Goal: Task Accomplishment & Management: Manage account settings

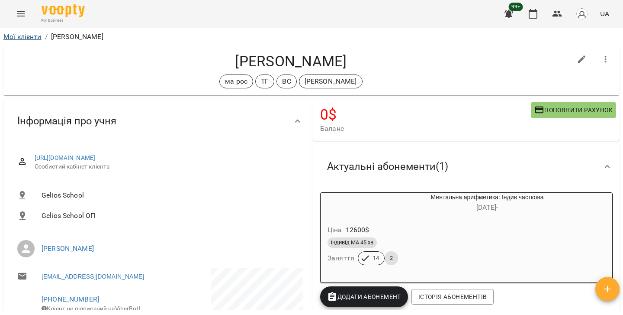
click at [29, 40] on link "Мої клієнти" at bounding box center [22, 36] width 38 height 8
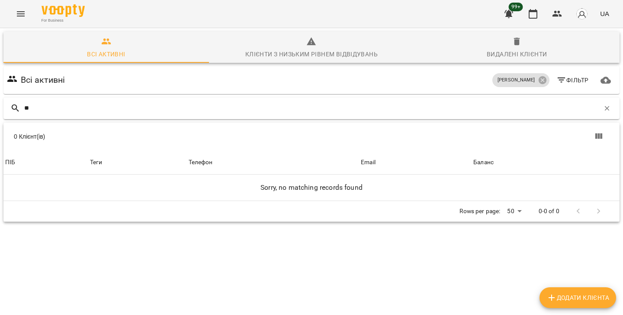
type input "*"
type input "*****"
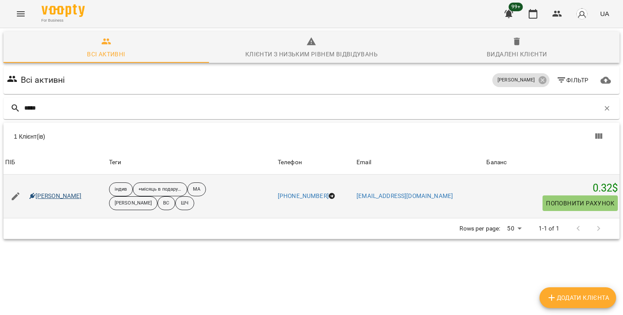
click at [63, 193] on link "[PERSON_NAME]" at bounding box center [55, 196] width 52 height 9
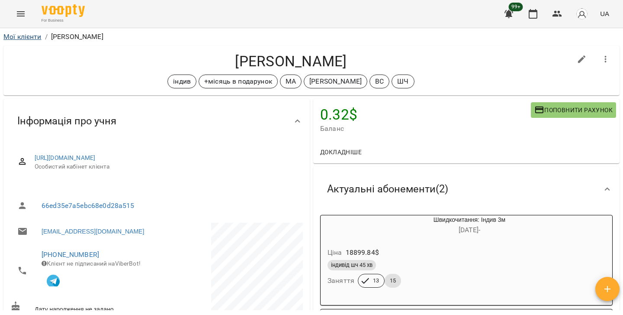
click at [35, 36] on link "Мої клієнти" at bounding box center [22, 36] width 38 height 8
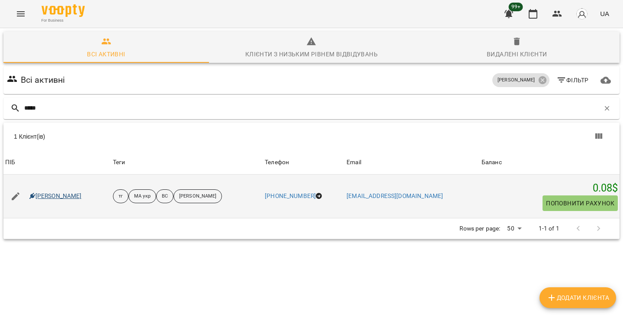
type input "*****"
click at [66, 196] on link "Моісеєнко Теодор" at bounding box center [55, 196] width 52 height 9
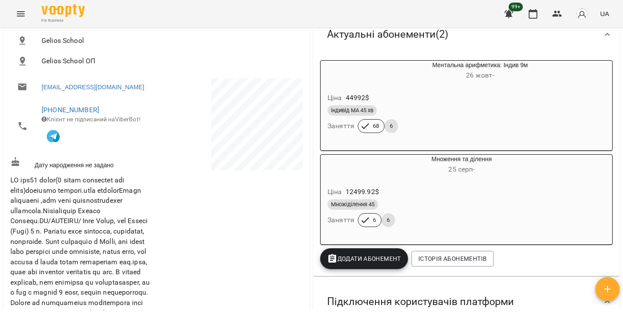
scroll to position [156, 0]
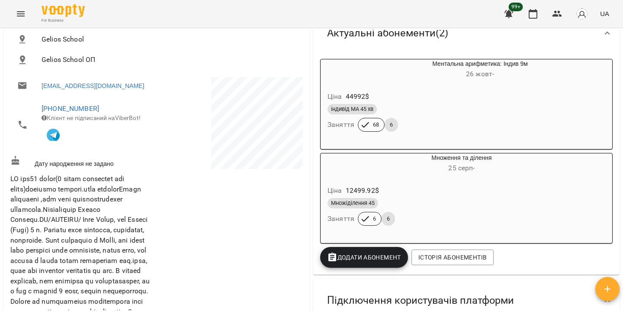
click at [436, 199] on div "Множіділення 45" at bounding box center [441, 203] width 227 height 10
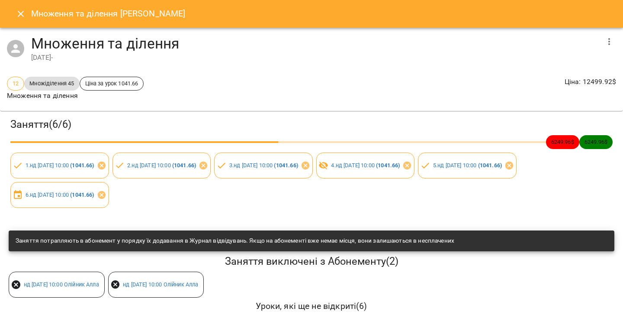
click at [24, 21] on button "Close" at bounding box center [20, 13] width 21 height 21
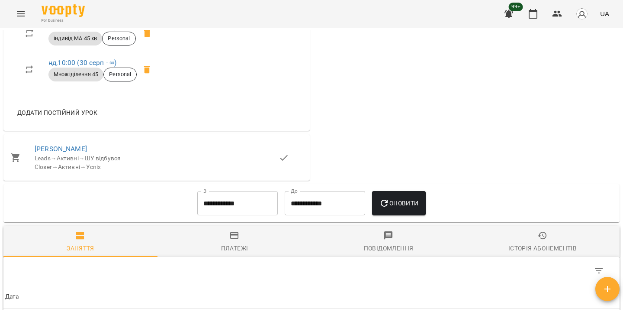
scroll to position [820, 0]
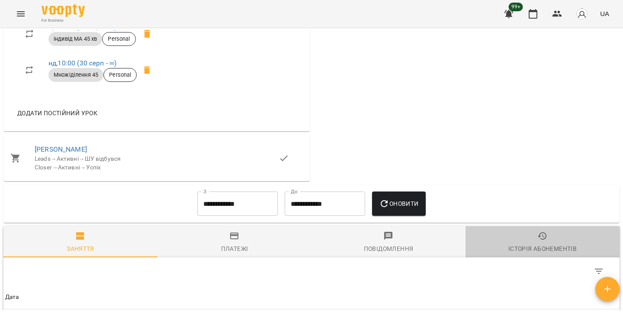
click at [545, 254] on div "Історія абонементів" at bounding box center [542, 248] width 68 height 10
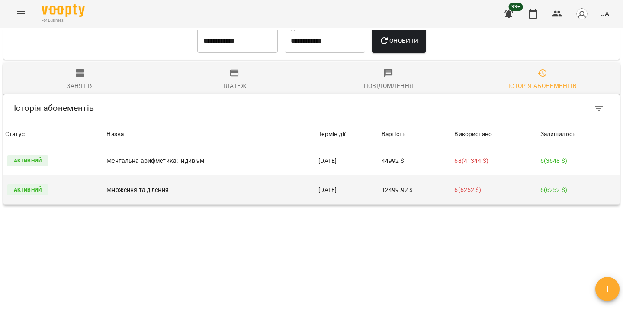
scroll to position [997, 0]
click at [401, 204] on td "12499.92 $" at bounding box center [416, 189] width 73 height 29
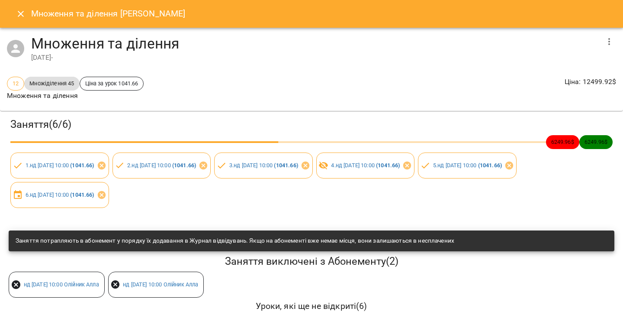
scroll to position [0, 0]
click at [19, 16] on icon "Close" at bounding box center [21, 14] width 10 height 10
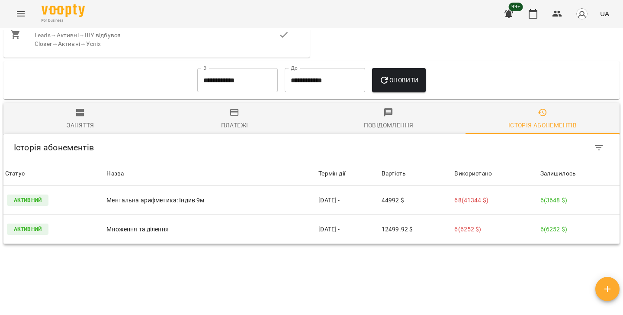
scroll to position [923, 0]
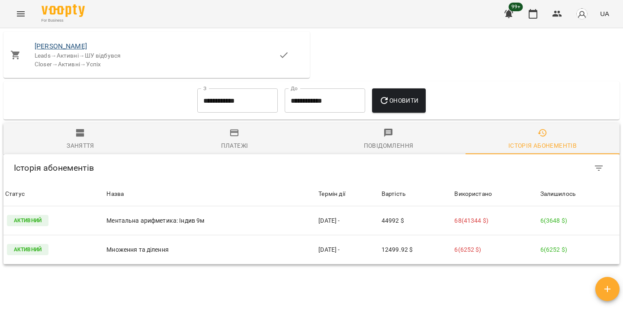
click at [53, 50] on link "Моісеєнко Теодор" at bounding box center [61, 46] width 52 height 8
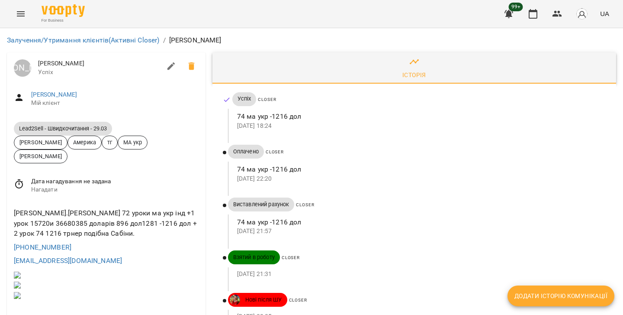
click at [22, 13] on icon "Menu" at bounding box center [21, 14] width 10 height 10
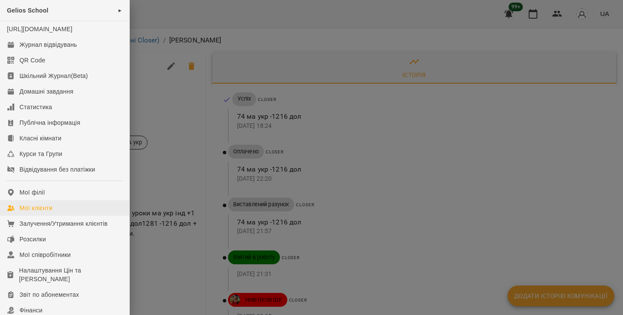
click at [39, 212] on div "Мої клієнти" at bounding box center [35, 207] width 33 height 9
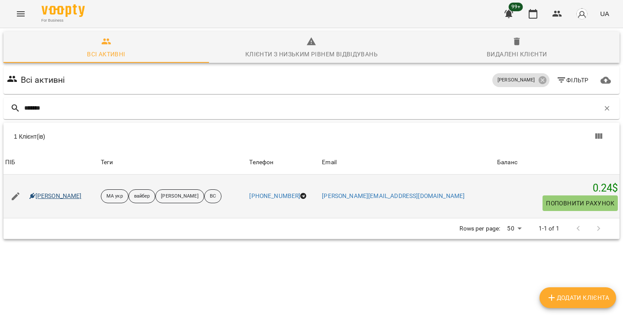
type input "*******"
click at [60, 193] on link "Василенко Марк" at bounding box center [55, 196] width 52 height 9
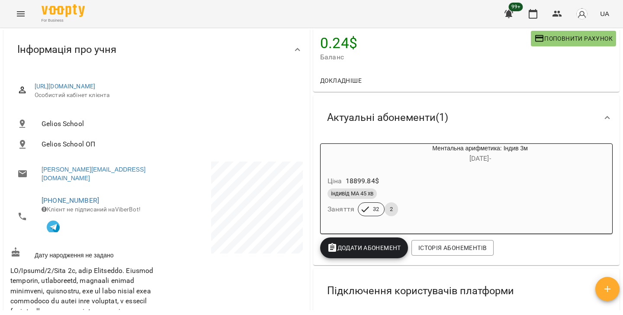
scroll to position [69, 0]
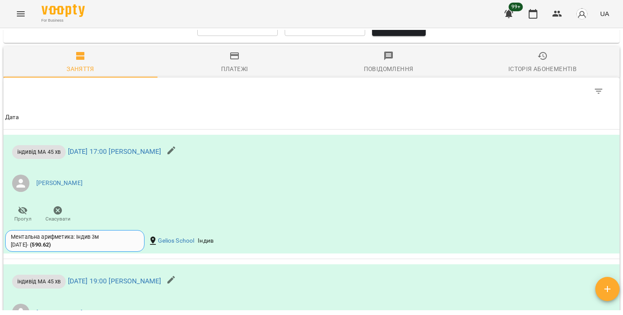
click at [547, 61] on icon "button" at bounding box center [542, 56] width 10 height 10
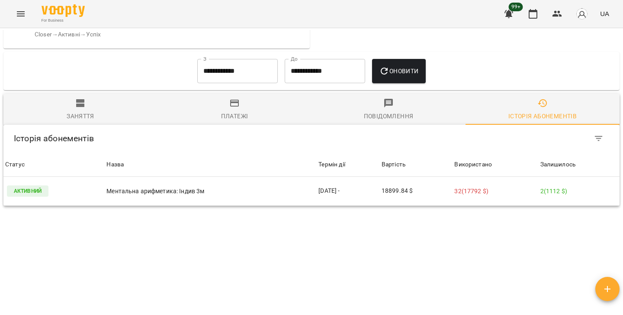
scroll to position [926, 0]
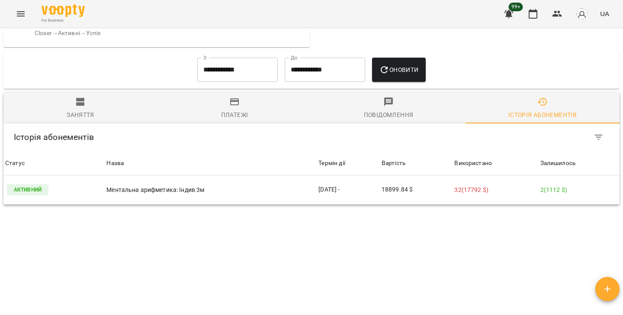
click at [247, 120] on span "Платежі" at bounding box center [235, 107] width 144 height 23
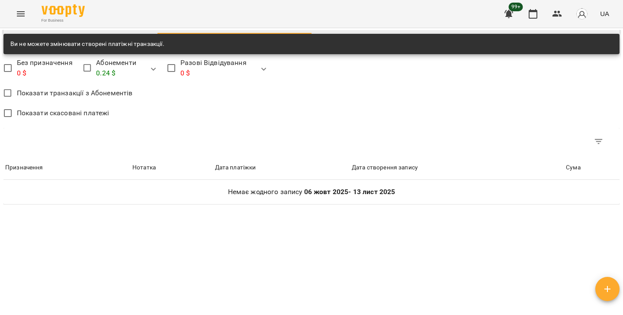
scroll to position [848, 0]
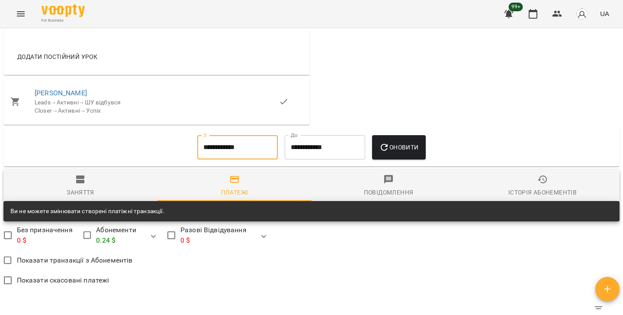
click at [220, 159] on input "**********" at bounding box center [237, 147] width 80 height 24
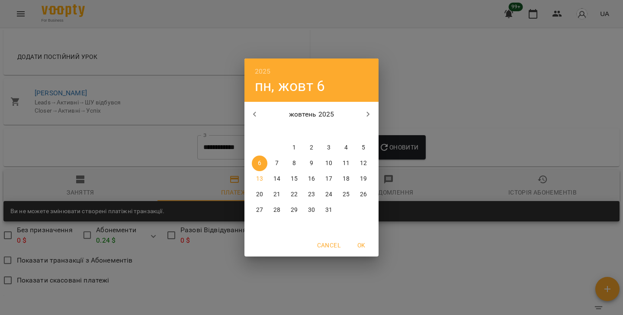
click at [257, 111] on icon "button" at bounding box center [255, 114] width 10 height 10
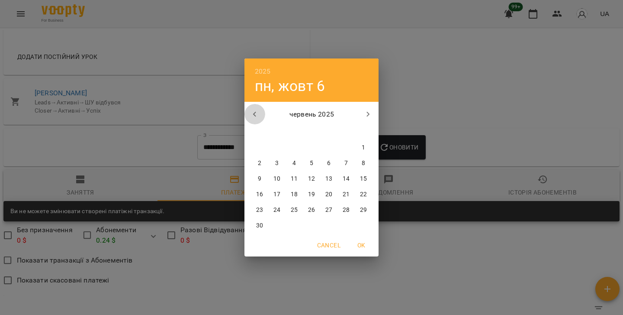
click at [257, 111] on icon "button" at bounding box center [255, 114] width 10 height 10
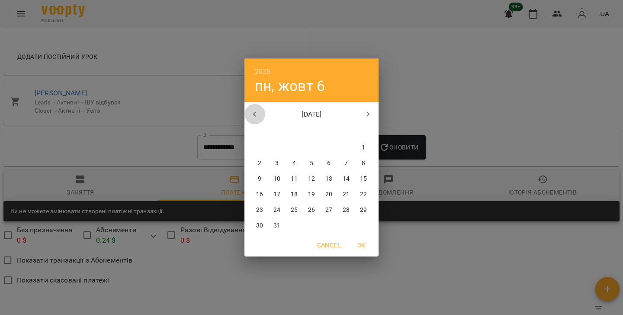
click at [257, 111] on icon "button" at bounding box center [255, 114] width 10 height 10
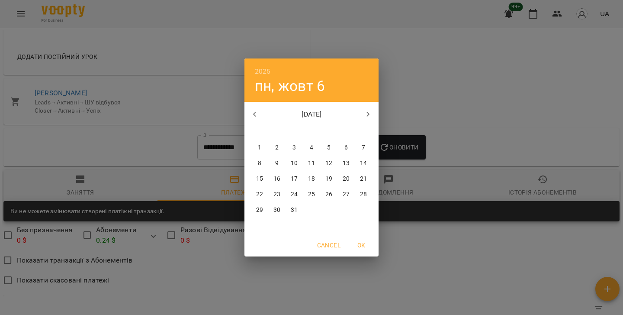
click at [257, 111] on icon "button" at bounding box center [255, 114] width 10 height 10
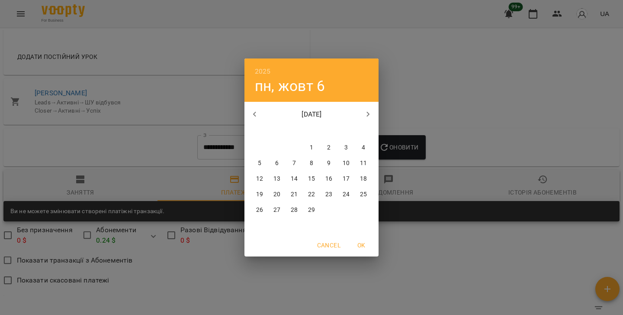
click at [257, 111] on icon "button" at bounding box center [255, 114] width 10 height 10
click at [257, 161] on span "4" at bounding box center [260, 163] width 16 height 9
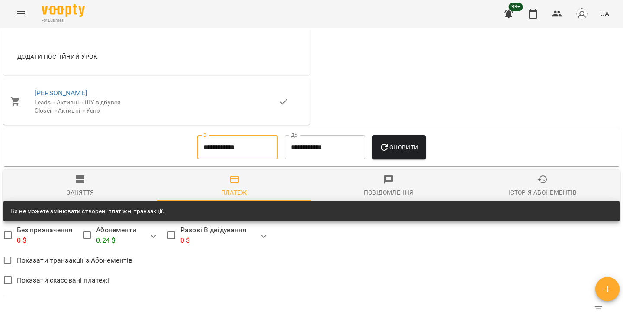
type input "**********"
click at [413, 152] on span "Оновити" at bounding box center [398, 147] width 39 height 10
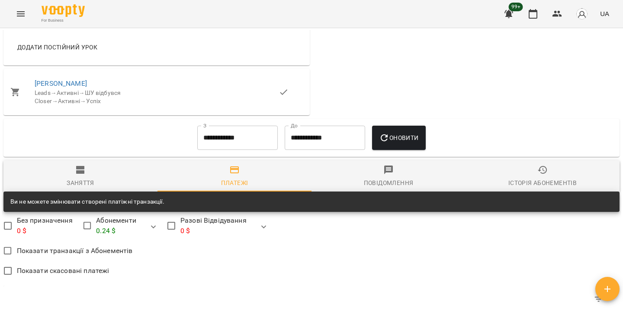
scroll to position [863, 0]
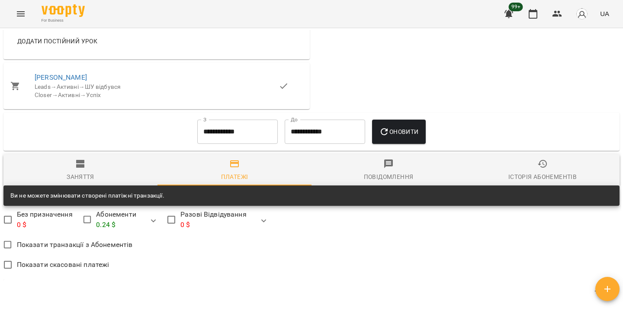
click at [550, 182] on span "Історія абонементів" at bounding box center [543, 169] width 144 height 23
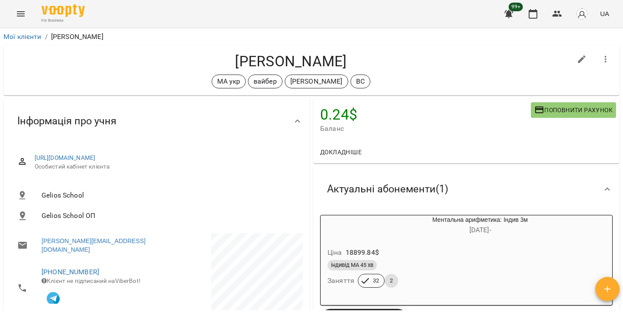
scroll to position [0, 0]
click at [22, 34] on link "Мої клієнти" at bounding box center [22, 36] width 38 height 8
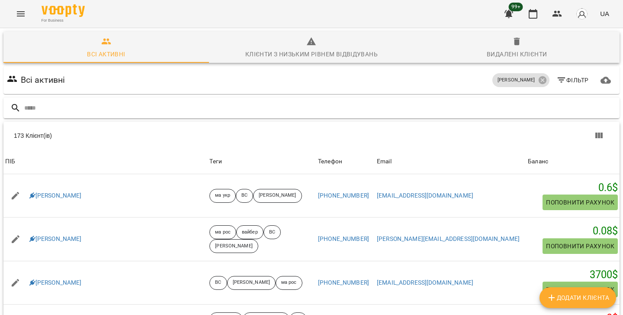
click at [168, 109] on input "text" at bounding box center [320, 108] width 592 height 14
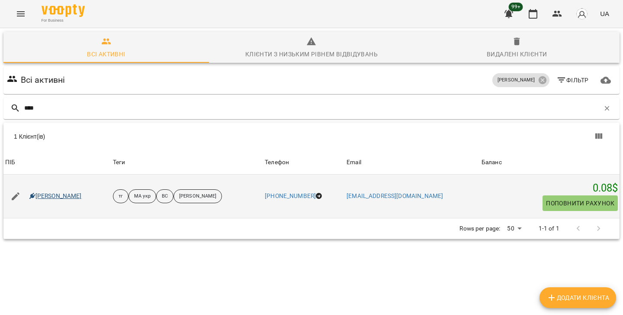
type input "****"
click at [79, 199] on link "Моісеєнко Теодор" at bounding box center [55, 196] width 52 height 9
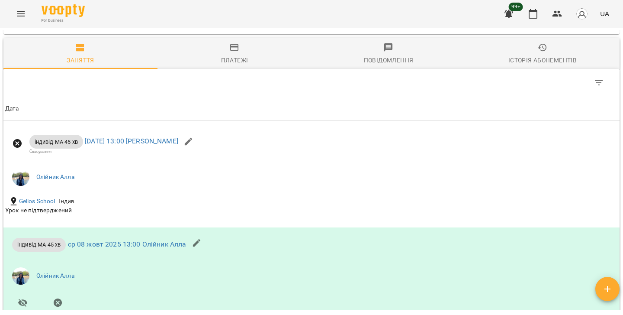
scroll to position [1011, 0]
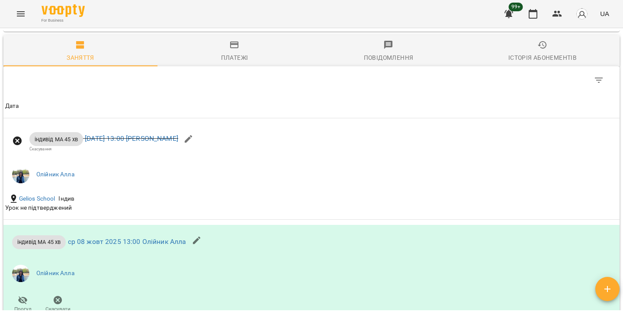
click at [544, 63] on div "Історія абонементів" at bounding box center [542, 57] width 68 height 10
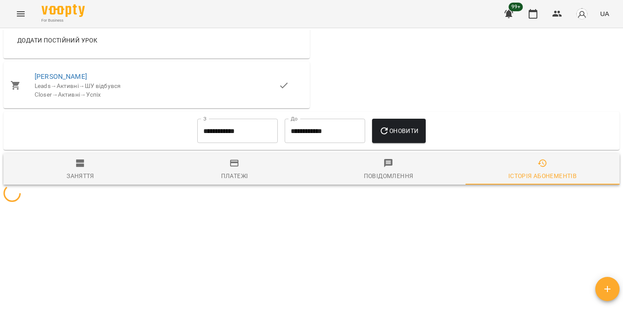
scroll to position [922, 0]
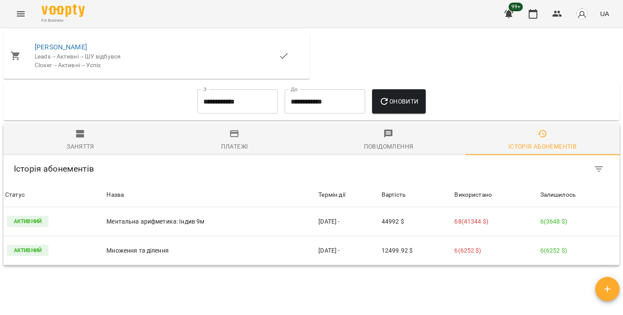
click at [205, 113] on input "**********" at bounding box center [237, 101] width 80 height 24
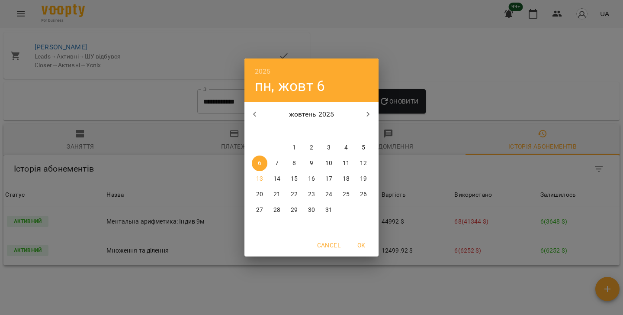
click at [252, 118] on icon "button" at bounding box center [255, 114] width 10 height 10
click at [259, 119] on icon "button" at bounding box center [255, 114] width 10 height 10
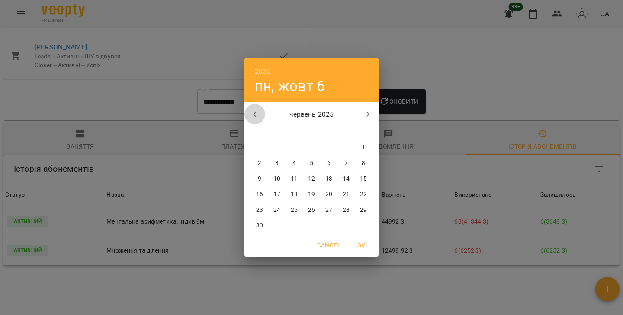
click at [259, 119] on icon "button" at bounding box center [255, 114] width 10 height 10
click at [252, 117] on icon "button" at bounding box center [255, 114] width 10 height 10
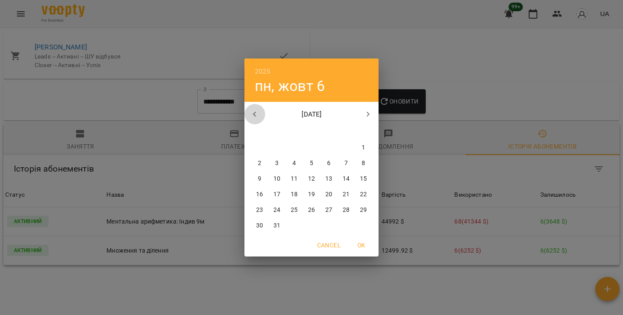
click at [252, 117] on icon "button" at bounding box center [255, 114] width 10 height 10
click at [262, 163] on span "2" at bounding box center [260, 163] width 16 height 9
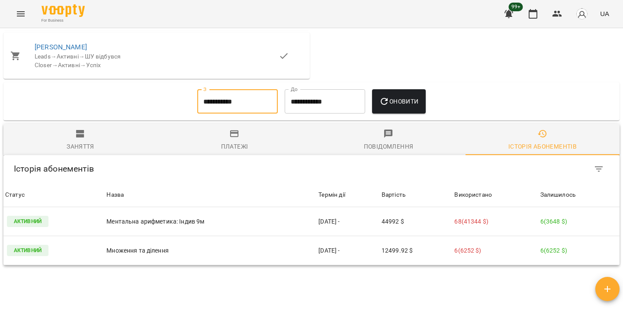
click at [414, 106] on span "Оновити" at bounding box center [398, 101] width 39 height 10
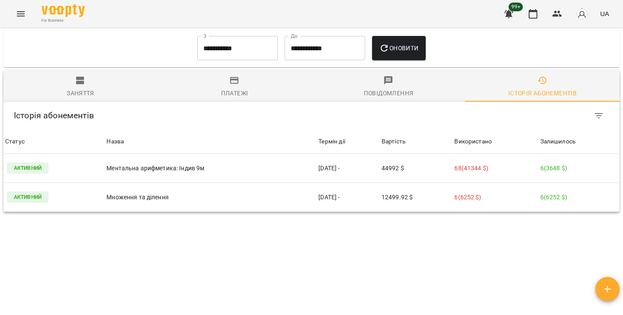
scroll to position [979, 0]
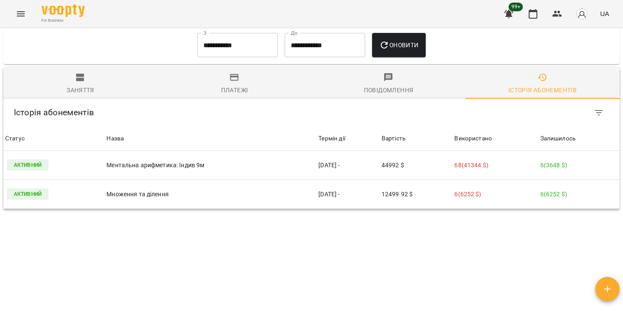
click at [218, 57] on input "**********" at bounding box center [237, 45] width 80 height 24
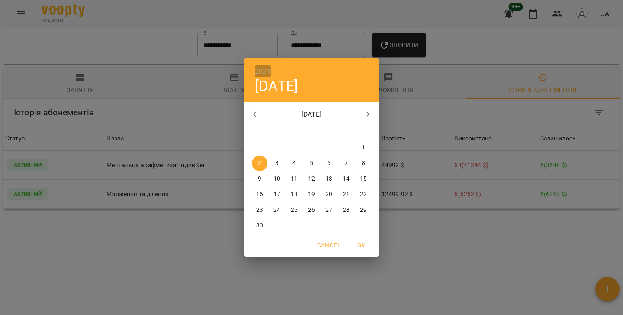
click at [264, 68] on h6 "2024" at bounding box center [263, 71] width 16 height 12
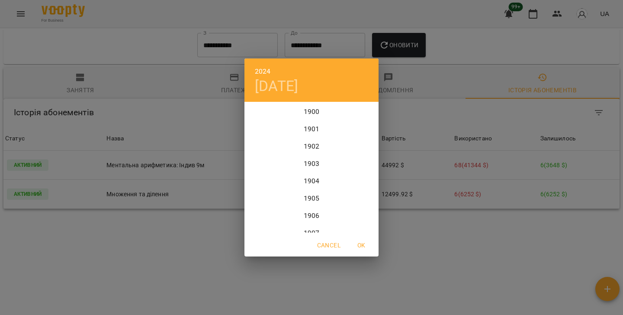
scroll to position [2094, 0]
click at [315, 111] on div "2021" at bounding box center [311, 111] width 134 height 17
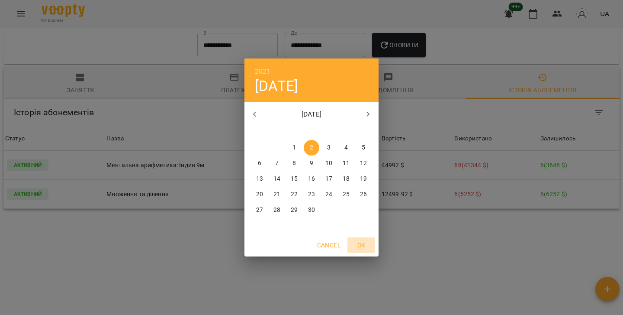
click at [364, 241] on span "OK" at bounding box center [361, 245] width 21 height 10
type input "**********"
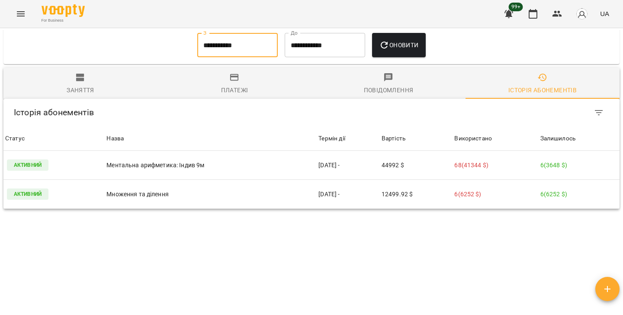
click at [404, 50] on span "Оновити" at bounding box center [398, 45] width 39 height 10
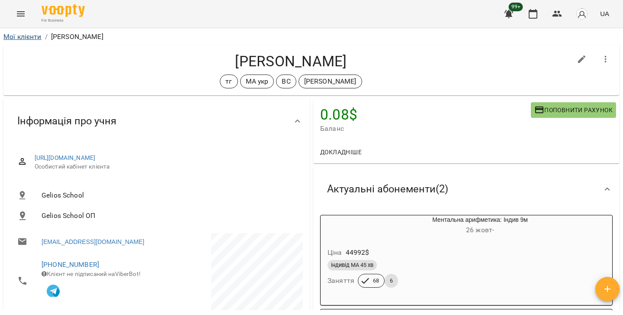
scroll to position [0, 0]
click at [29, 36] on link "Мої клієнти" at bounding box center [22, 36] width 38 height 8
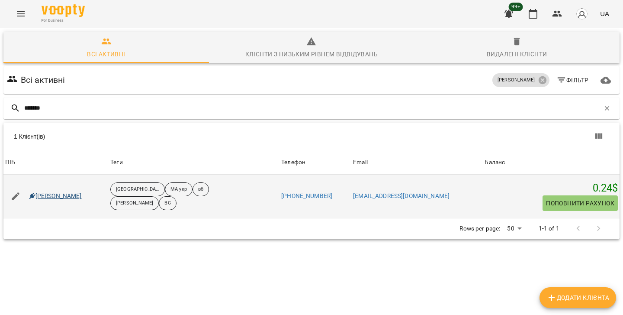
type input "*******"
click at [79, 196] on link "Матвійчук Ніколь" at bounding box center [55, 196] width 52 height 9
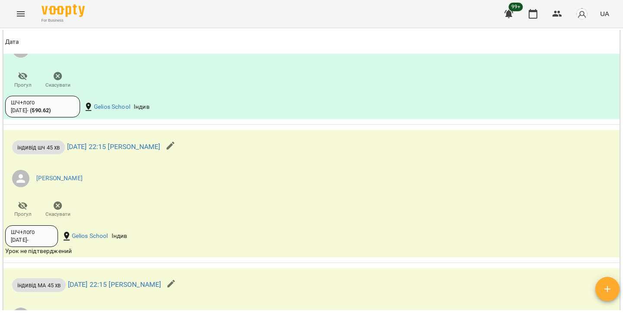
scroll to position [1503, 0]
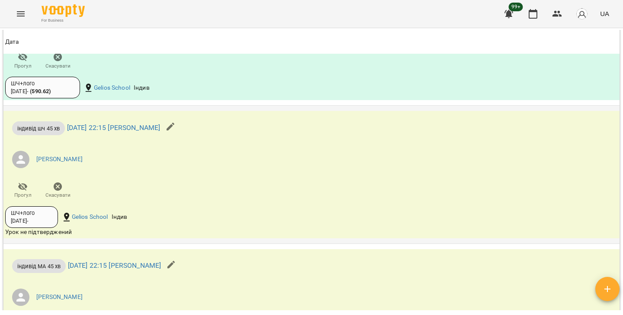
click at [55, 182] on icon "button" at bounding box center [58, 186] width 9 height 9
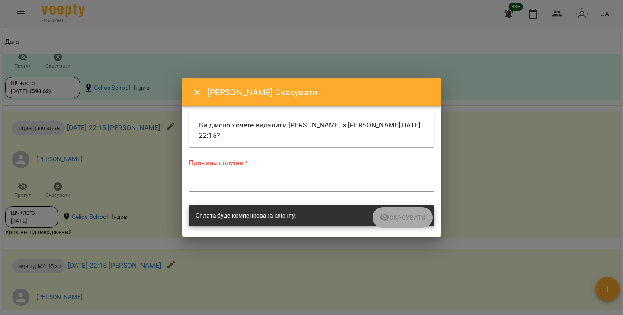
click at [265, 183] on textarea at bounding box center [312, 184] width 246 height 8
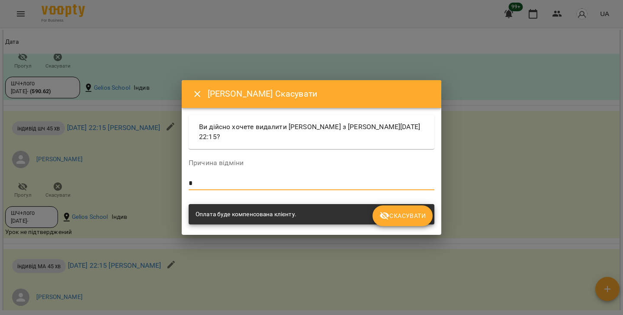
type textarea "*"
click at [387, 218] on icon "submit" at bounding box center [385, 216] width 10 height 8
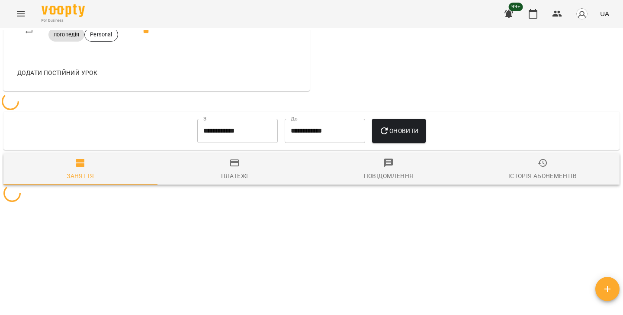
scroll to position [820, 0]
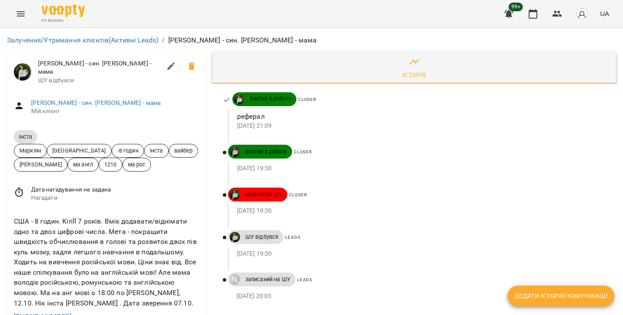
scroll to position [57, 0]
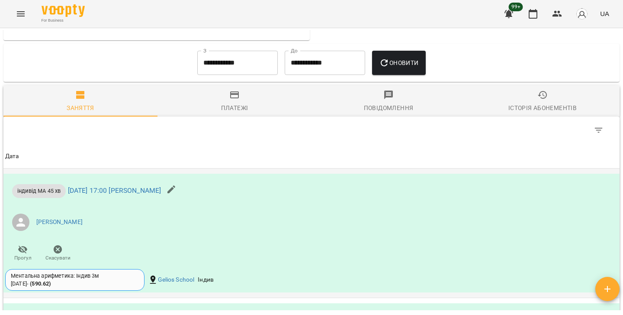
scroll to position [916, 0]
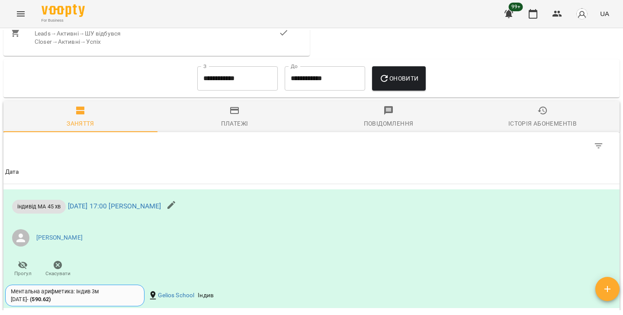
click at [511, 128] on div "Історія абонементів" at bounding box center [542, 123] width 68 height 10
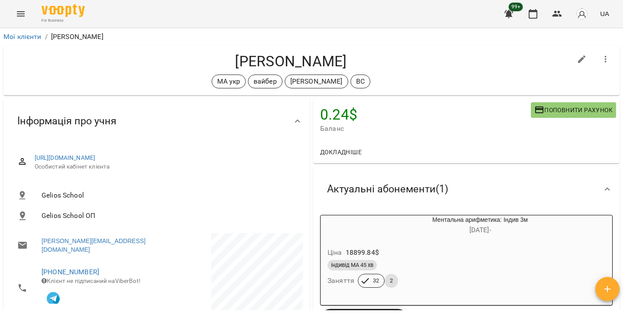
scroll to position [0, 0]
click at [38, 37] on link "Мої клієнти" at bounding box center [22, 36] width 38 height 8
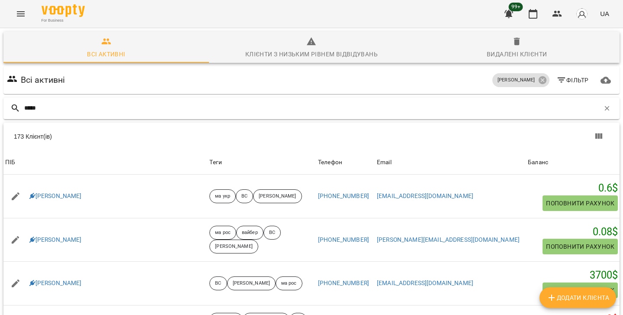
type input "*****"
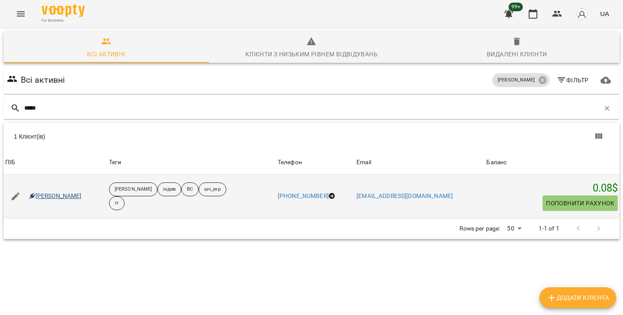
click at [65, 194] on link "[PERSON_NAME]" at bounding box center [55, 196] width 52 height 9
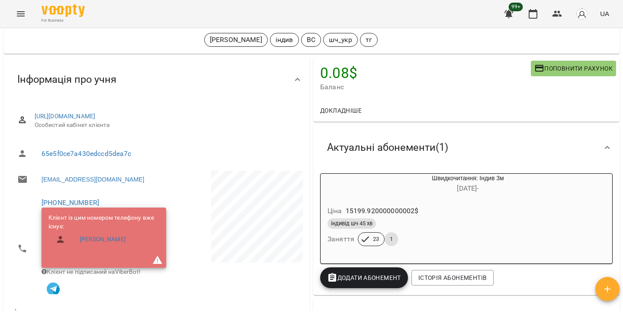
scroll to position [45, 0]
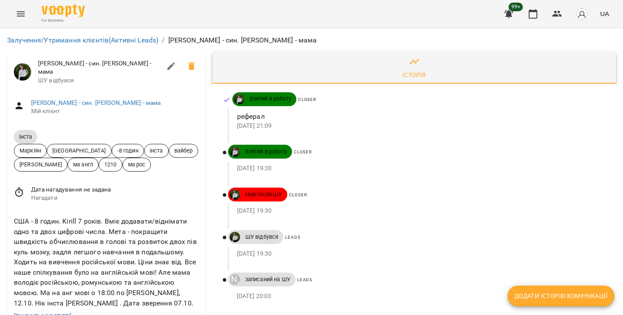
scroll to position [55, 0]
drag, startPoint x: 90, startPoint y: 44, endPoint x: 76, endPoint y: 44, distance: 14.3
click at [517, 164] on p "12 жовт 2025 19:30" at bounding box center [419, 168] width 365 height 9
drag, startPoint x: 188, startPoint y: 41, endPoint x: 235, endPoint y: 43, distance: 46.8
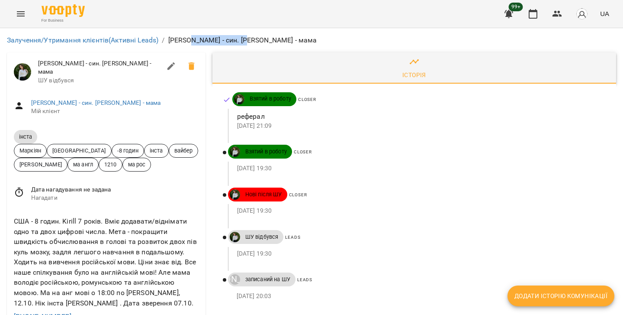
click at [235, 43] on p "[PERSON_NAME] - син. [PERSON_NAME] - мама" at bounding box center [242, 40] width 149 height 10
copy p "Kirill Nichitenco"
click at [450, 147] on div "Closer" at bounding box center [449, 152] width 315 height 15
drag, startPoint x: 61, startPoint y: 222, endPoint x: 7, endPoint y: 218, distance: 54.2
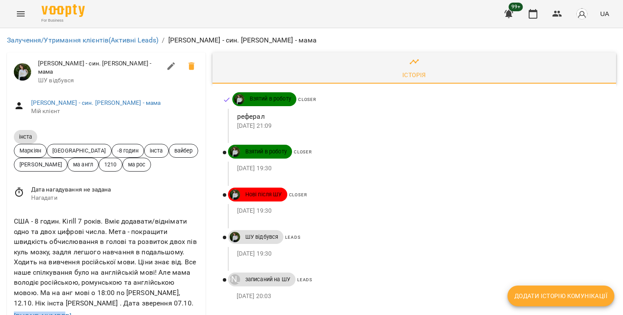
click at [7, 218] on div "США - 8 годин. Kirill 7 років. Вміє додавати/віднімати одно та двох цифрові чис…" at bounding box center [106, 275] width 199 height 133
copy link "[PHONE_NUMBER]"
click at [126, 309] on div "[PHONE_NUMBER]" at bounding box center [106, 316] width 188 height 14
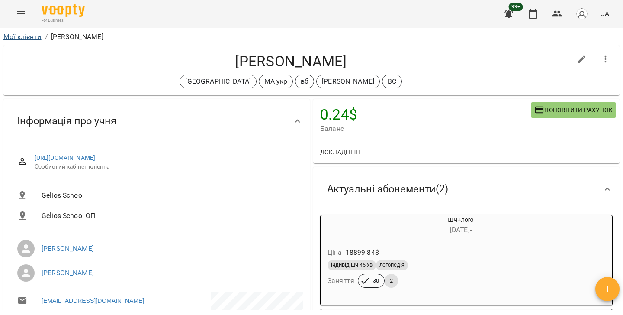
click at [23, 38] on link "Мої клієнти" at bounding box center [22, 36] width 38 height 8
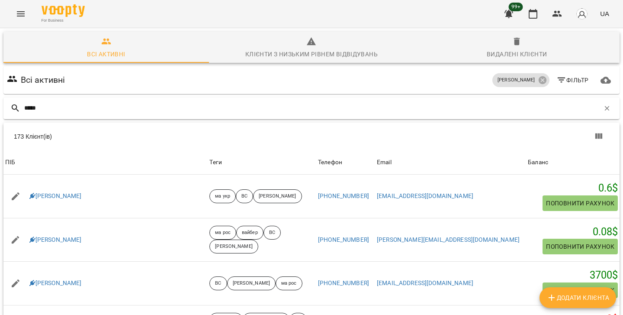
type input "*****"
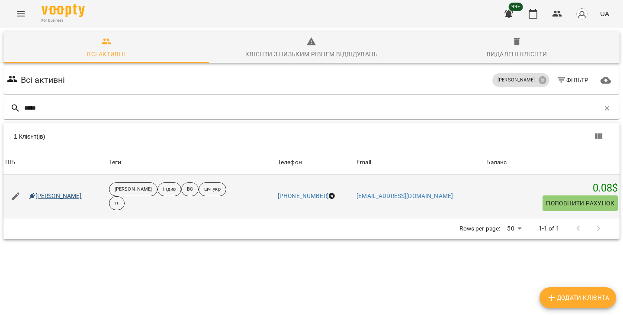
click at [54, 193] on link "[PERSON_NAME]" at bounding box center [55, 196] width 52 height 9
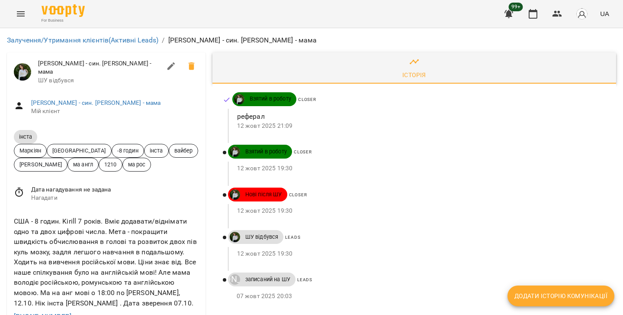
scroll to position [91, 0]
